Goal: Task Accomplishment & Management: Complete application form

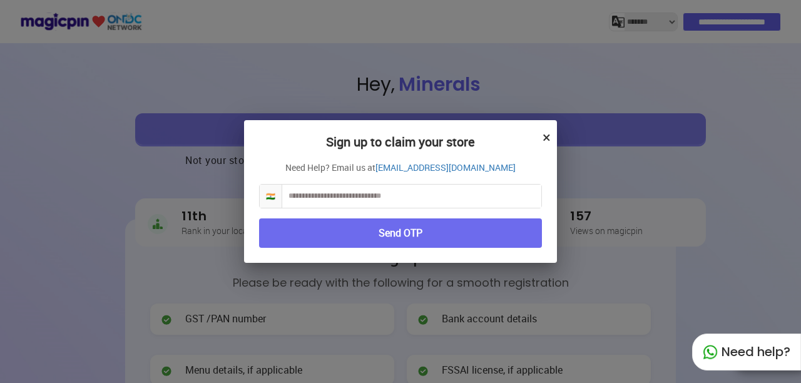
select select "*******"
click at [372, 202] on input "text" at bounding box center [411, 196] width 259 height 23
type input "**********"
click at [430, 238] on button "Send OTP" at bounding box center [400, 232] width 283 height 29
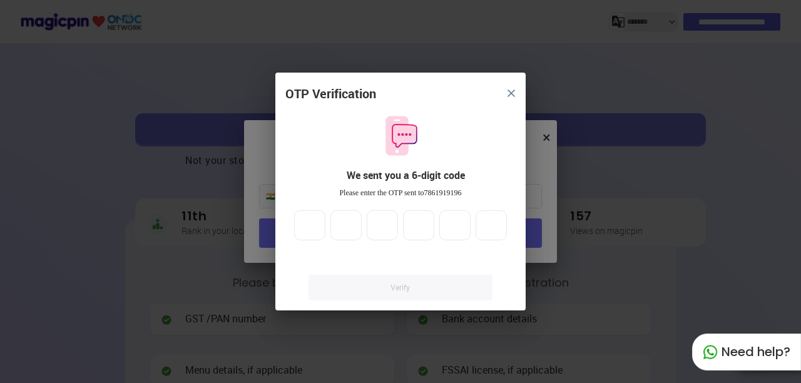
click at [315, 229] on input "**" at bounding box center [309, 225] width 31 height 30
click at [315, 222] on input "*" at bounding box center [309, 225] width 31 height 30
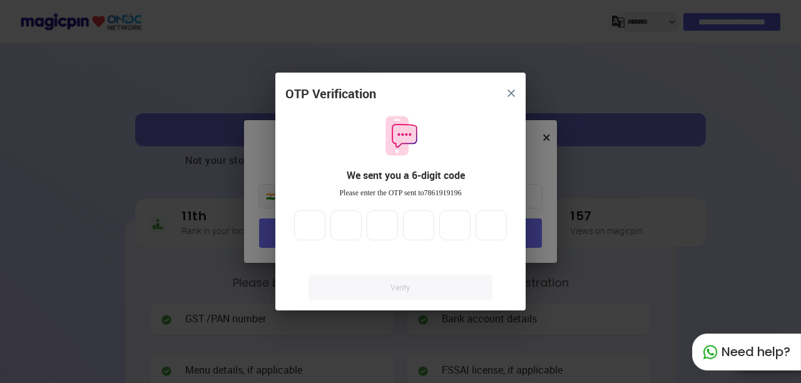
click at [315, 222] on input "*" at bounding box center [309, 225] width 31 height 30
type input "*"
click at [315, 222] on input "*" at bounding box center [309, 225] width 31 height 30
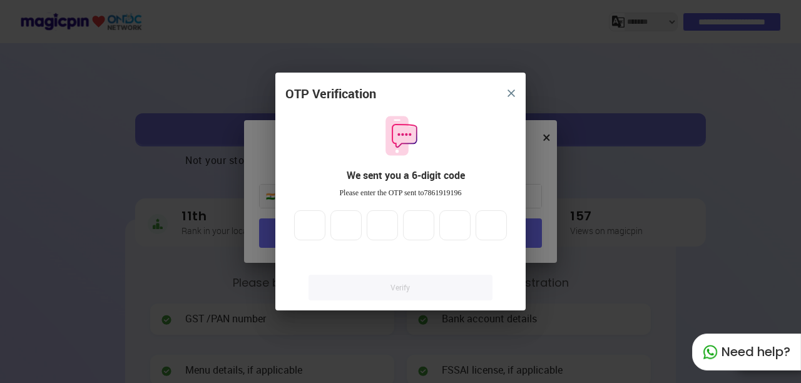
click at [353, 223] on input "*" at bounding box center [345, 225] width 31 height 30
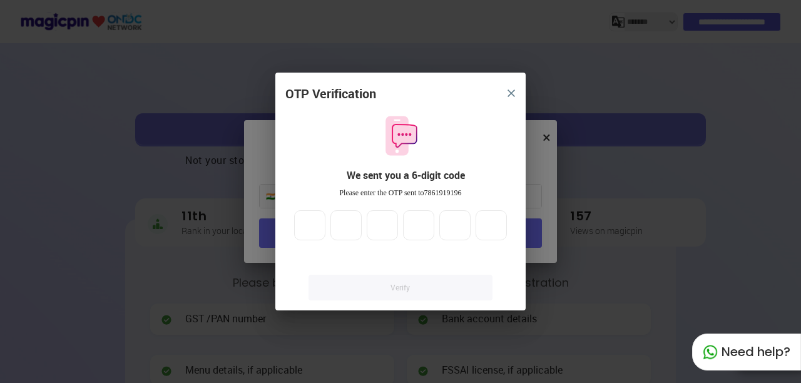
click at [353, 223] on input "*" at bounding box center [345, 225] width 31 height 30
type input "*"
click at [348, 227] on input "*" at bounding box center [345, 225] width 31 height 30
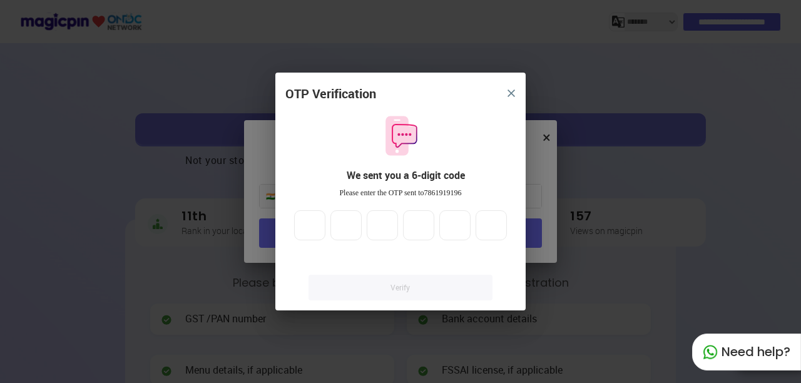
type input "*"
click at [390, 222] on input "*" at bounding box center [382, 225] width 31 height 30
type input "*"
click at [423, 220] on input "*" at bounding box center [418, 225] width 31 height 30
click at [461, 220] on input "*" at bounding box center [454, 225] width 31 height 30
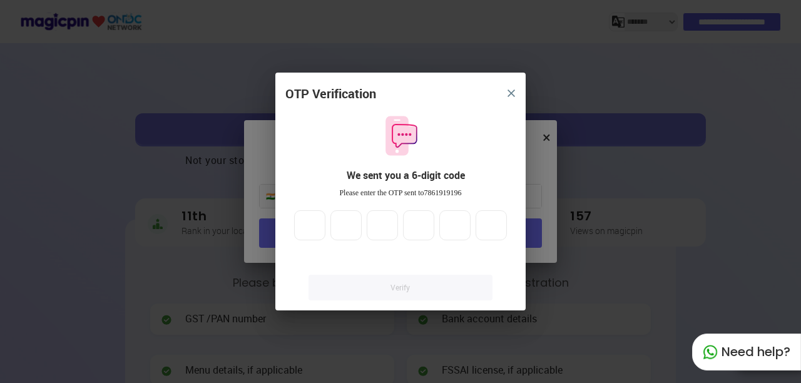
type input "*"
click at [461, 220] on input "*" at bounding box center [454, 225] width 31 height 30
click at [496, 224] on input "*" at bounding box center [491, 225] width 31 height 30
type input "*"
click at [496, 224] on input "*" at bounding box center [491, 225] width 31 height 30
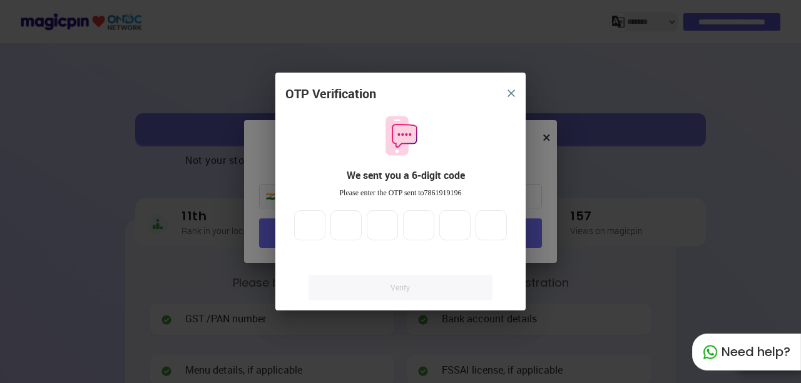
click at [411, 295] on link "Verify" at bounding box center [401, 288] width 184 height 26
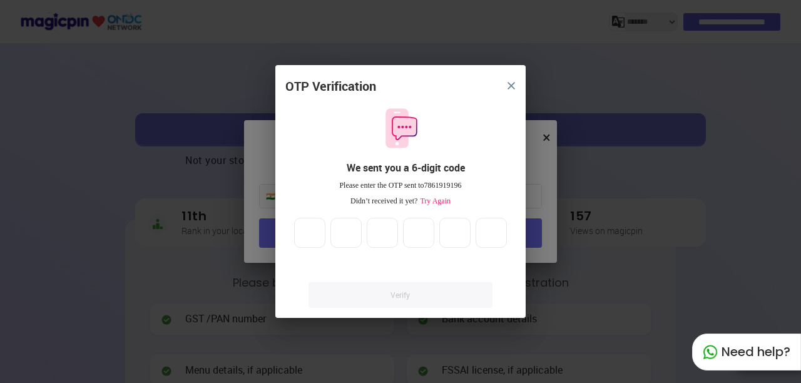
click at [396, 294] on link "Verify" at bounding box center [401, 295] width 184 height 26
click at [511, 84] on img "close" at bounding box center [512, 86] width 8 height 8
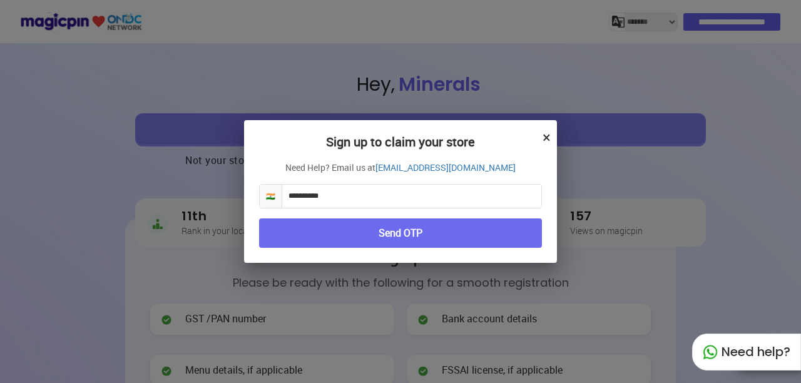
click at [391, 235] on button "Send OTP" at bounding box center [400, 232] width 283 height 29
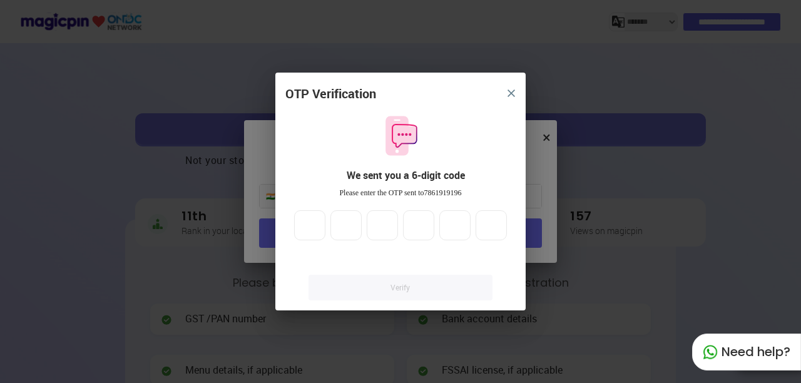
click at [314, 225] on input "*" at bounding box center [309, 225] width 31 height 30
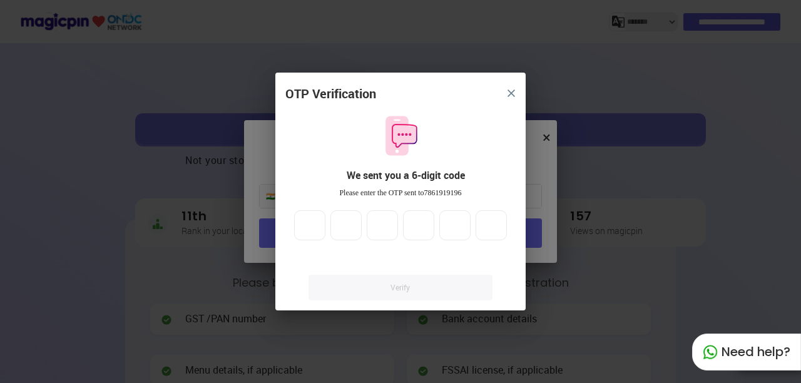
click at [314, 225] on input "*" at bounding box center [309, 225] width 31 height 30
type input "*"
click at [314, 225] on input "*" at bounding box center [309, 225] width 31 height 30
click at [350, 223] on input "*" at bounding box center [345, 225] width 31 height 30
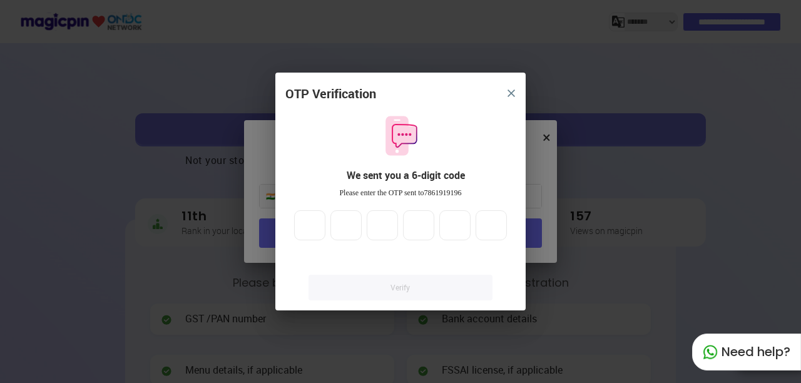
click at [350, 223] on input "*" at bounding box center [345, 225] width 31 height 30
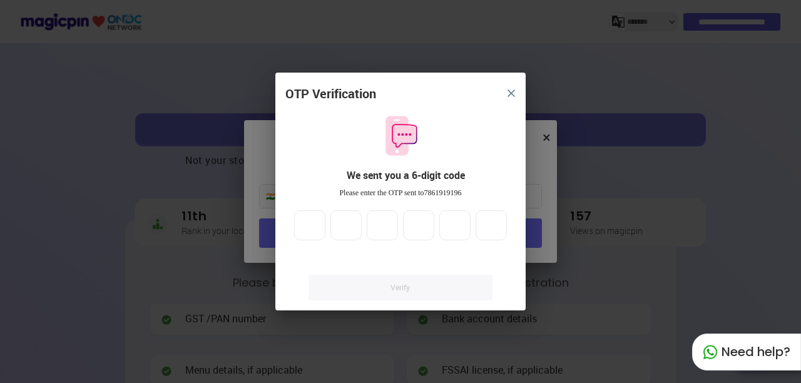
click at [350, 223] on input "*" at bounding box center [345, 225] width 31 height 30
type input "*"
click at [351, 228] on input "*" at bounding box center [345, 225] width 31 height 30
type input "*"
click at [391, 223] on input "*" at bounding box center [382, 225] width 31 height 30
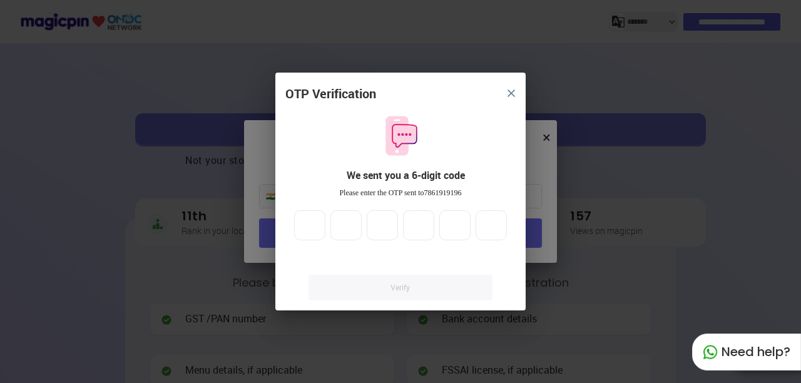
type input "*"
click at [422, 222] on input "*" at bounding box center [418, 225] width 31 height 30
click at [459, 225] on input "*" at bounding box center [454, 225] width 31 height 30
type input "*"
click at [459, 225] on input "*" at bounding box center [454, 225] width 31 height 30
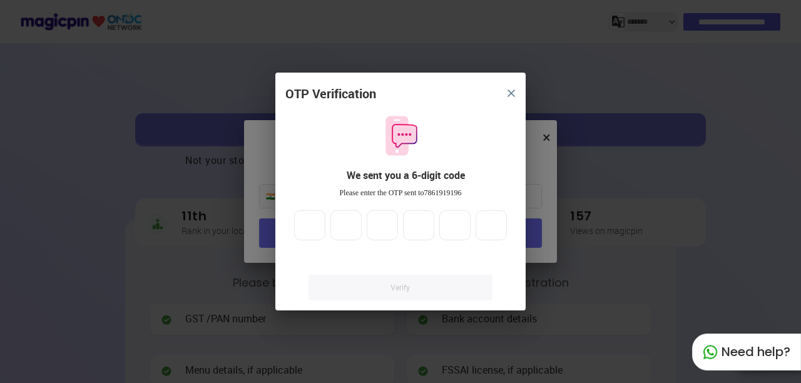
click at [494, 223] on input "*" at bounding box center [491, 225] width 31 height 30
type input "*"
click at [494, 223] on input "*" at bounding box center [491, 225] width 31 height 30
click at [476, 257] on div "Verify" at bounding box center [400, 276] width 230 height 49
click at [434, 285] on link "Verify" at bounding box center [401, 288] width 184 height 26
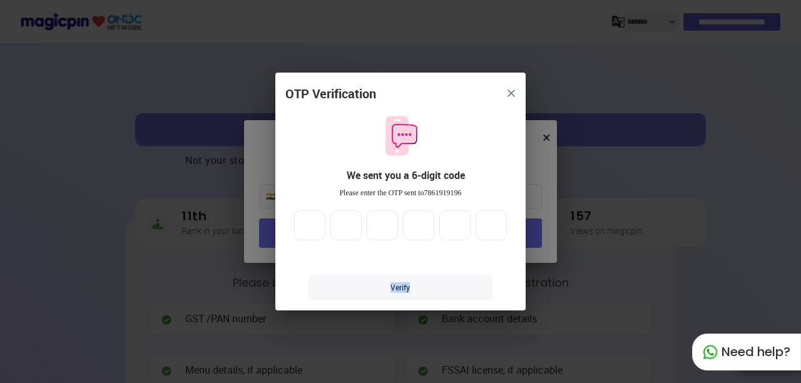
click at [434, 285] on link "Verify" at bounding box center [401, 288] width 184 height 26
click at [404, 291] on link "Verify" at bounding box center [401, 288] width 184 height 26
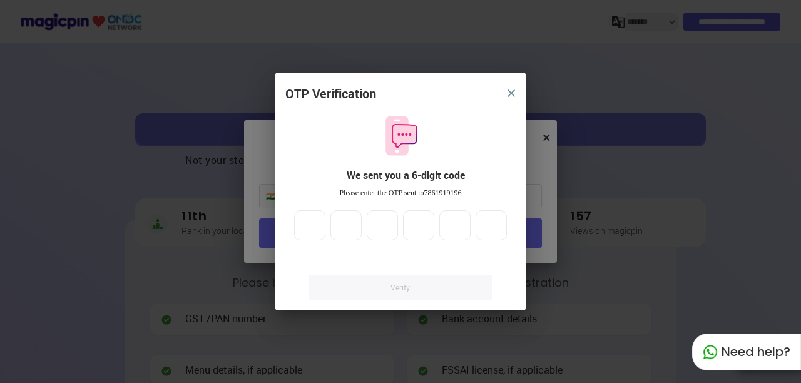
click at [404, 291] on link "Verify" at bounding box center [401, 288] width 184 height 26
click at [429, 256] on div "Verify" at bounding box center [400, 276] width 230 height 49
click at [508, 96] on button "close" at bounding box center [511, 93] width 23 height 23
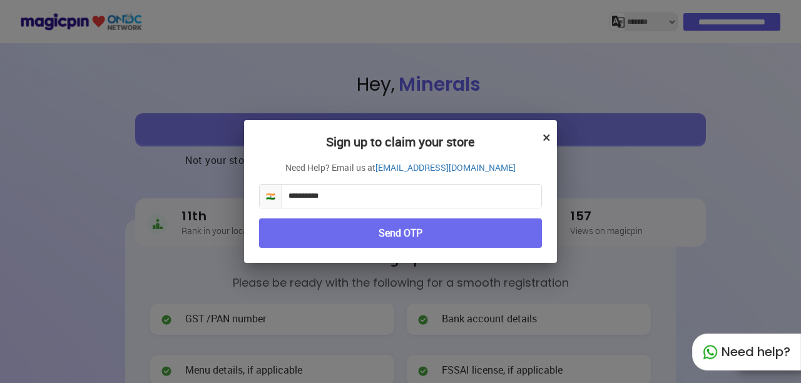
click at [543, 135] on div "**********" at bounding box center [400, 191] width 313 height 143
click at [546, 136] on button "×" at bounding box center [547, 136] width 8 height 21
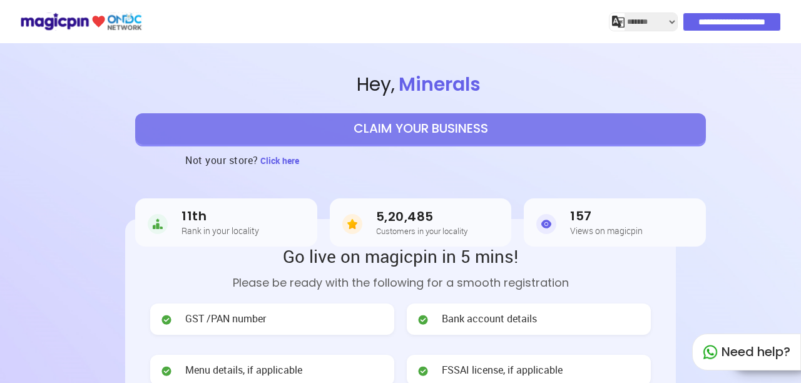
click at [458, 133] on button "CLAIM YOUR BUSINESS" at bounding box center [420, 128] width 571 height 31
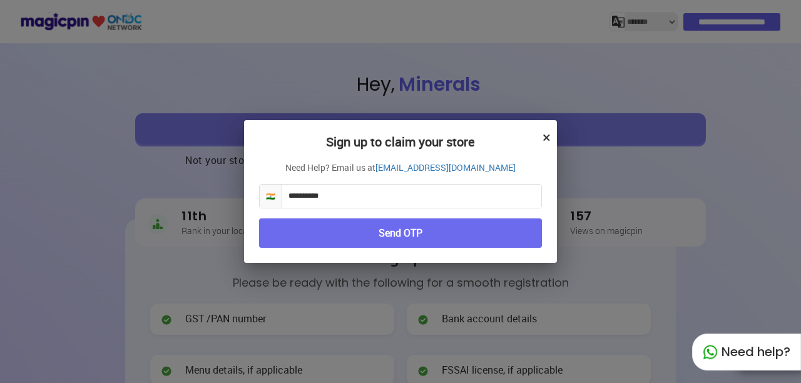
click at [404, 232] on button "Send OTP" at bounding box center [400, 232] width 283 height 29
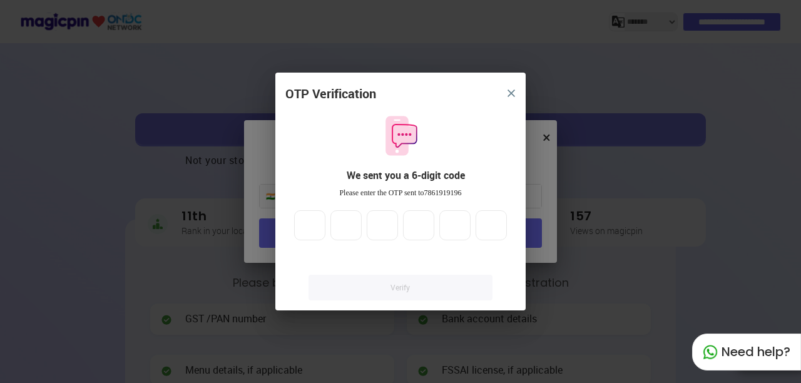
click at [508, 91] on img "close" at bounding box center [512, 94] width 8 height 8
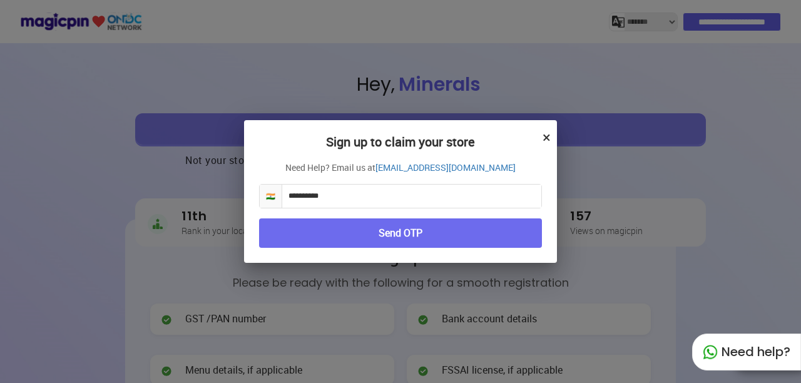
click at [550, 135] on button "×" at bounding box center [547, 136] width 8 height 21
